Goal: Check status: Check status

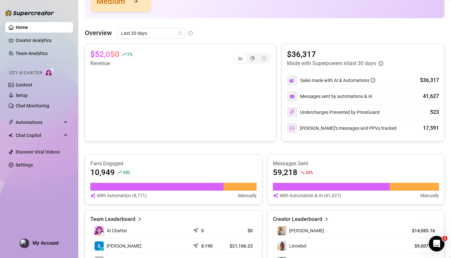
scroll to position [105, 0]
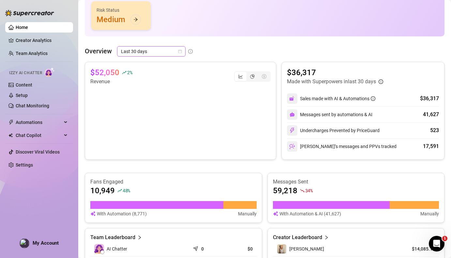
click at [155, 52] on span "Last 30 days" at bounding box center [151, 52] width 61 height 10
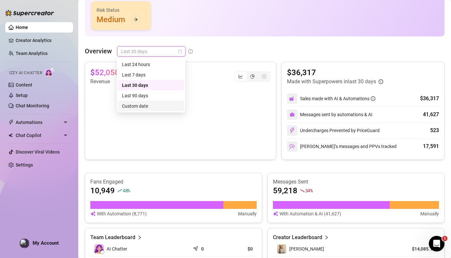
click at [145, 108] on div "Custom date" at bounding box center [151, 106] width 58 height 7
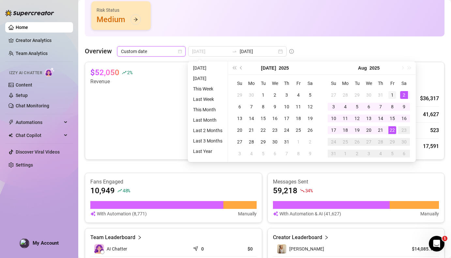
type input "2025-08-01"
click at [391, 95] on div "1" at bounding box center [392, 95] width 8 height 8
type input "2025-08-22"
click at [392, 130] on div "22" at bounding box center [392, 130] width 8 height 8
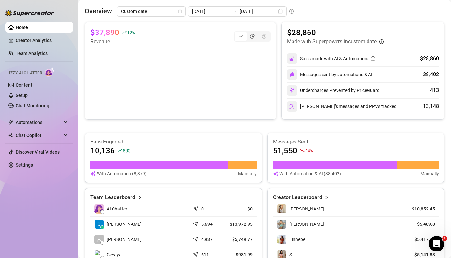
scroll to position [143, 0]
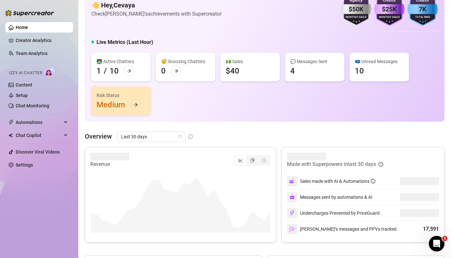
scroll to position [35, 0]
